Goal: Task Accomplishment & Management: Use online tool/utility

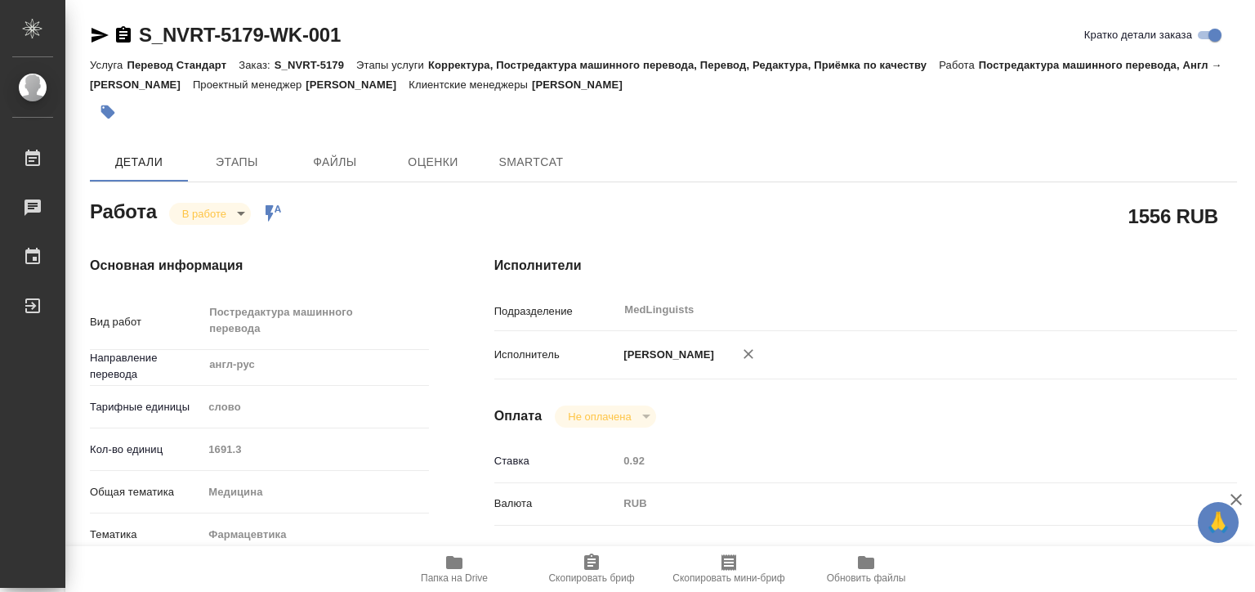
type textarea "x"
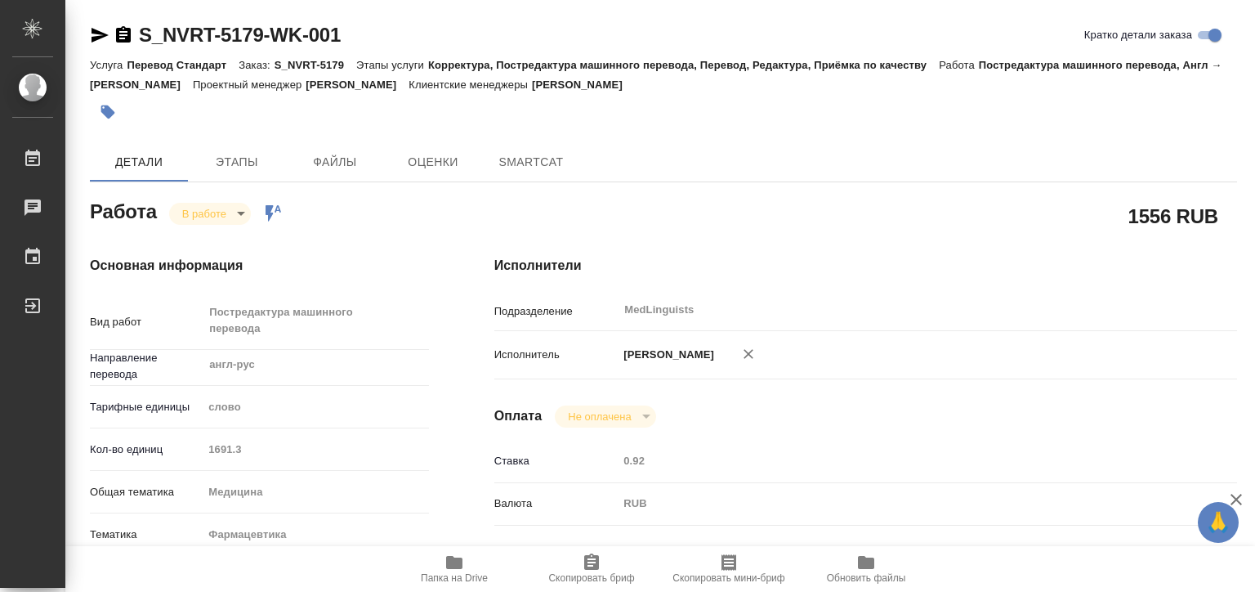
type textarea "x"
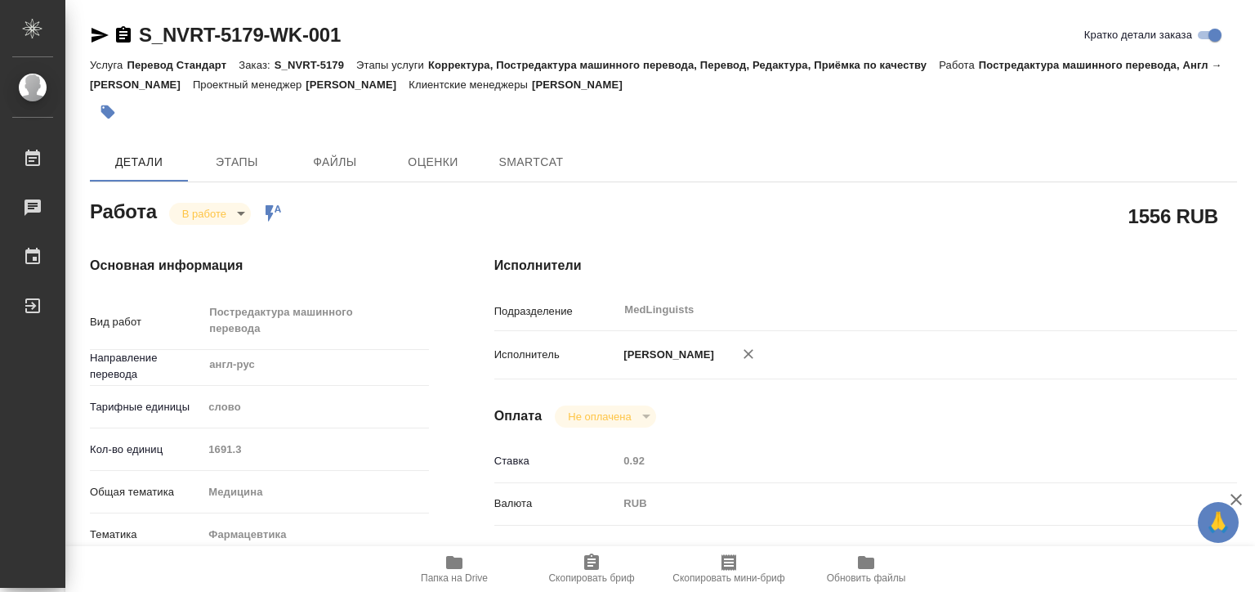
type textarea "x"
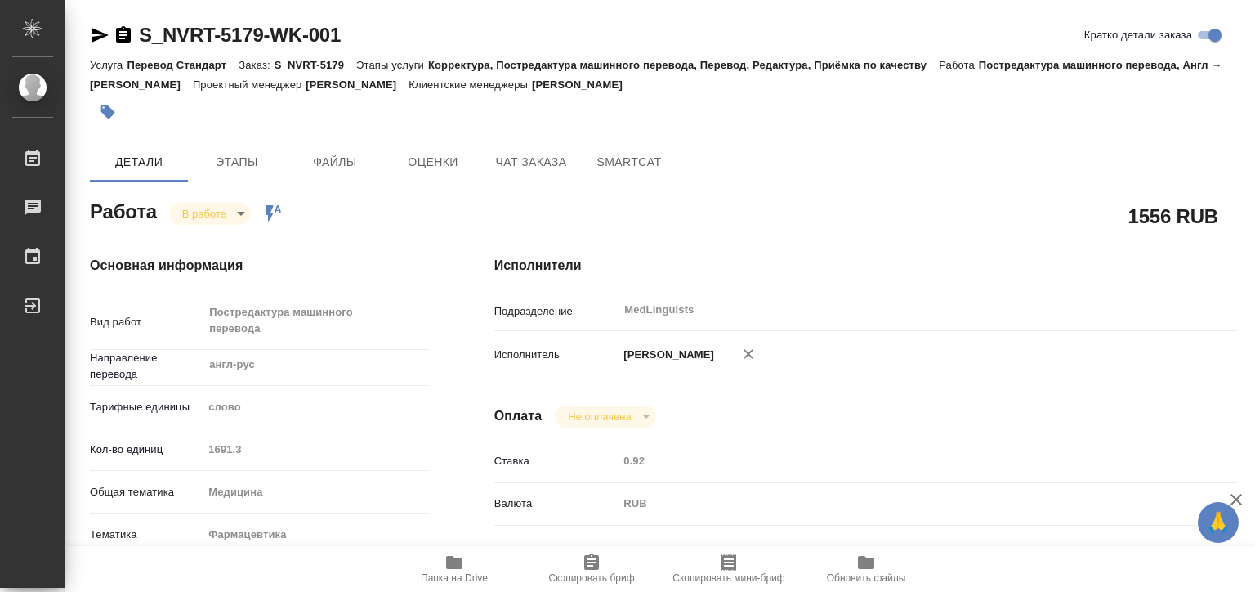
type textarea "x"
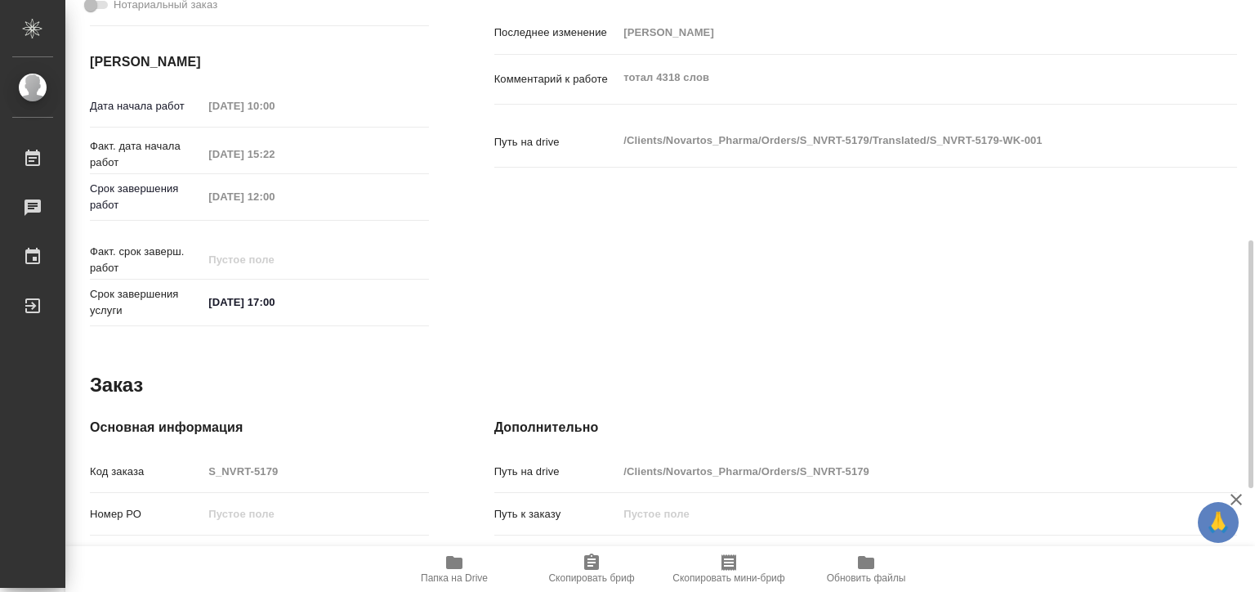
type textarea "x"
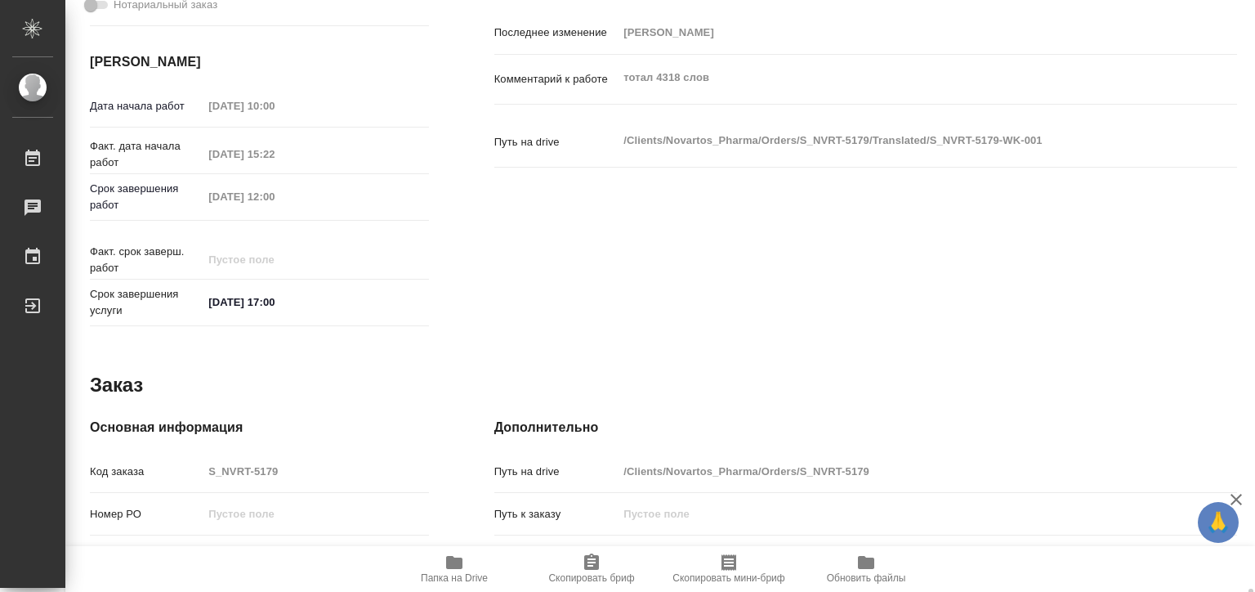
scroll to position [819, 0]
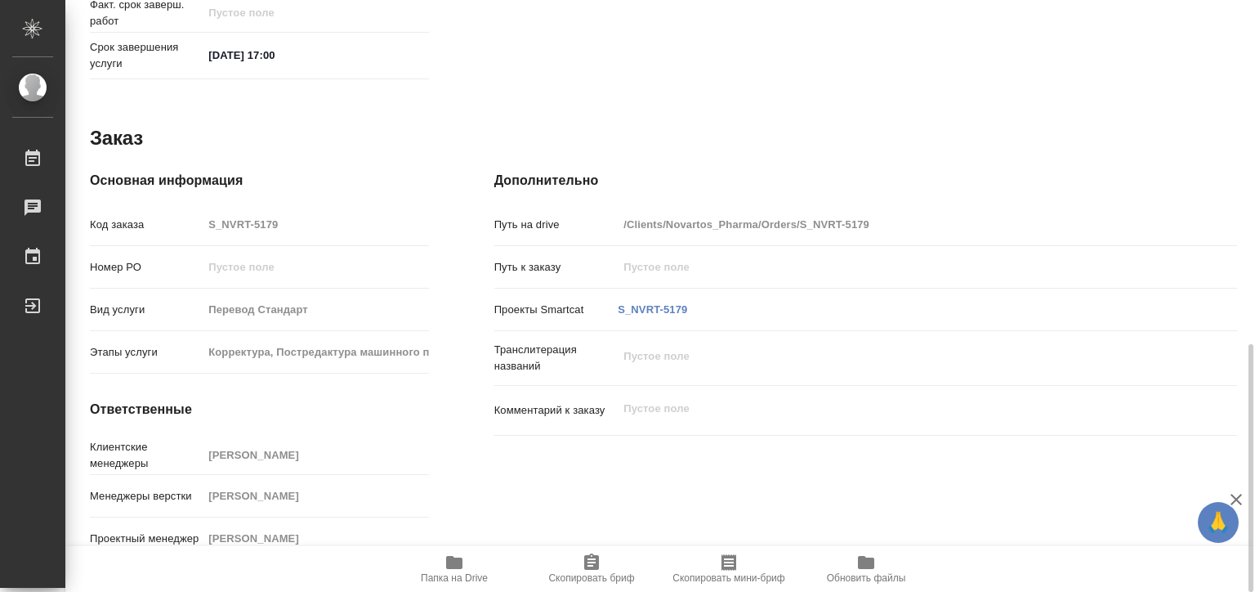
type textarea "x"
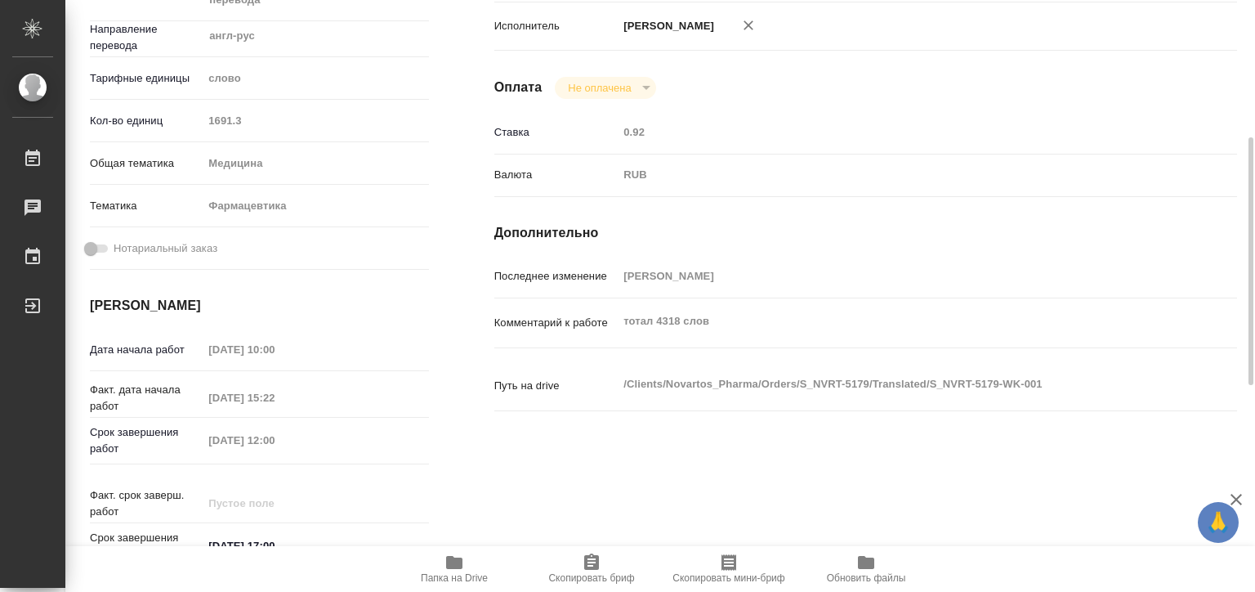
scroll to position [0, 0]
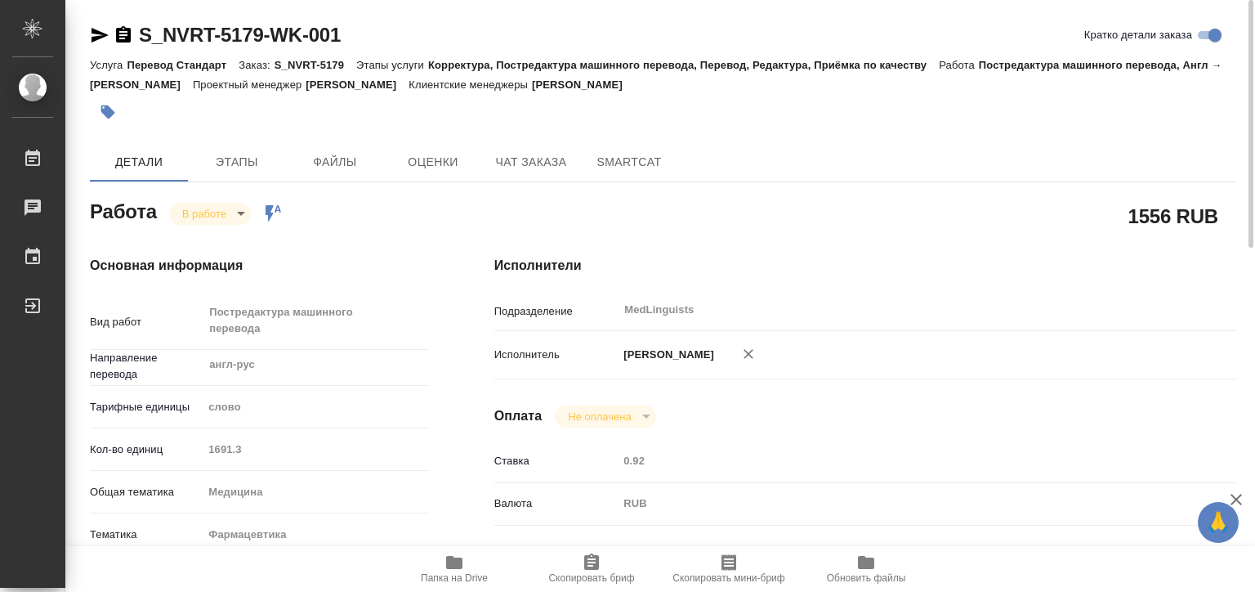
click at [462, 574] on span "Папка на Drive" at bounding box center [454, 577] width 67 height 11
